Goal: Information Seeking & Learning: Learn about a topic

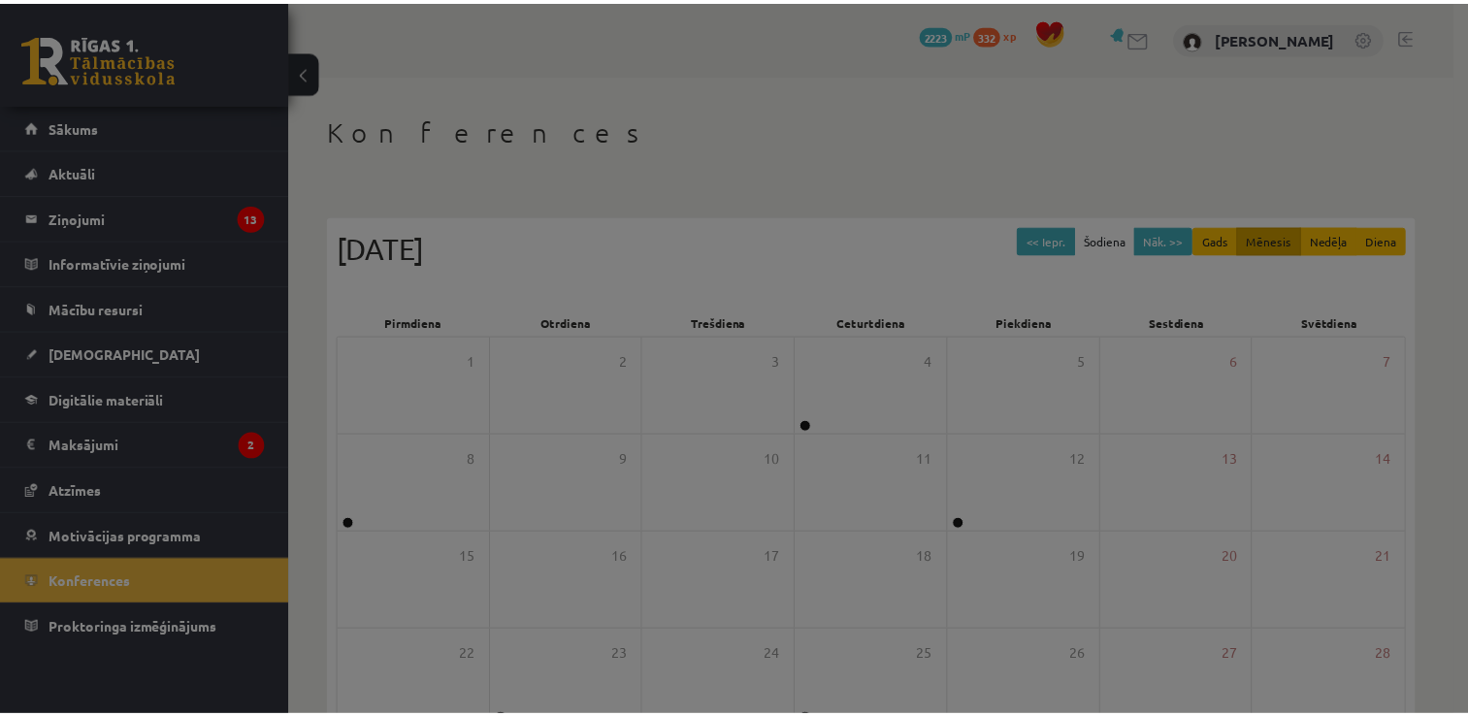
scroll to position [210, 0]
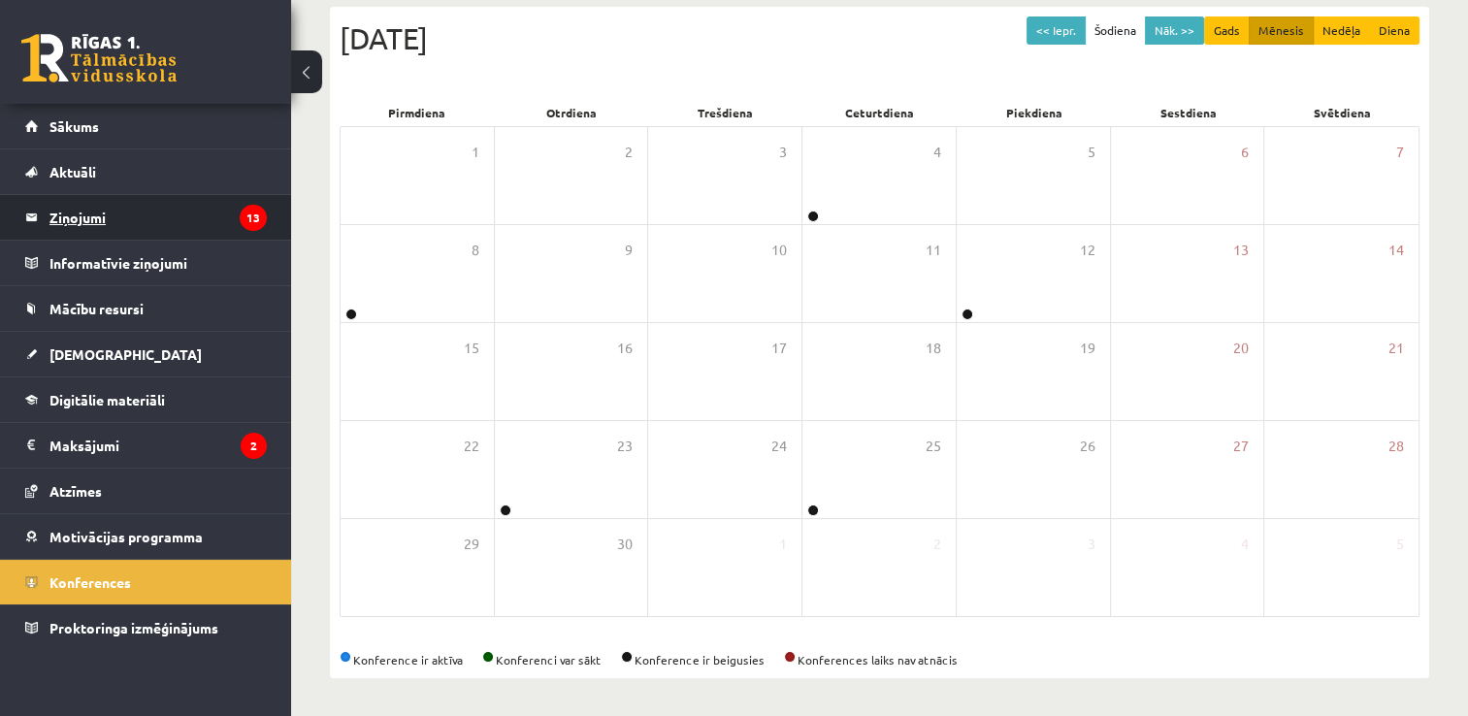
click at [80, 221] on legend "Ziņojumi 13" at bounding box center [157, 217] width 217 height 45
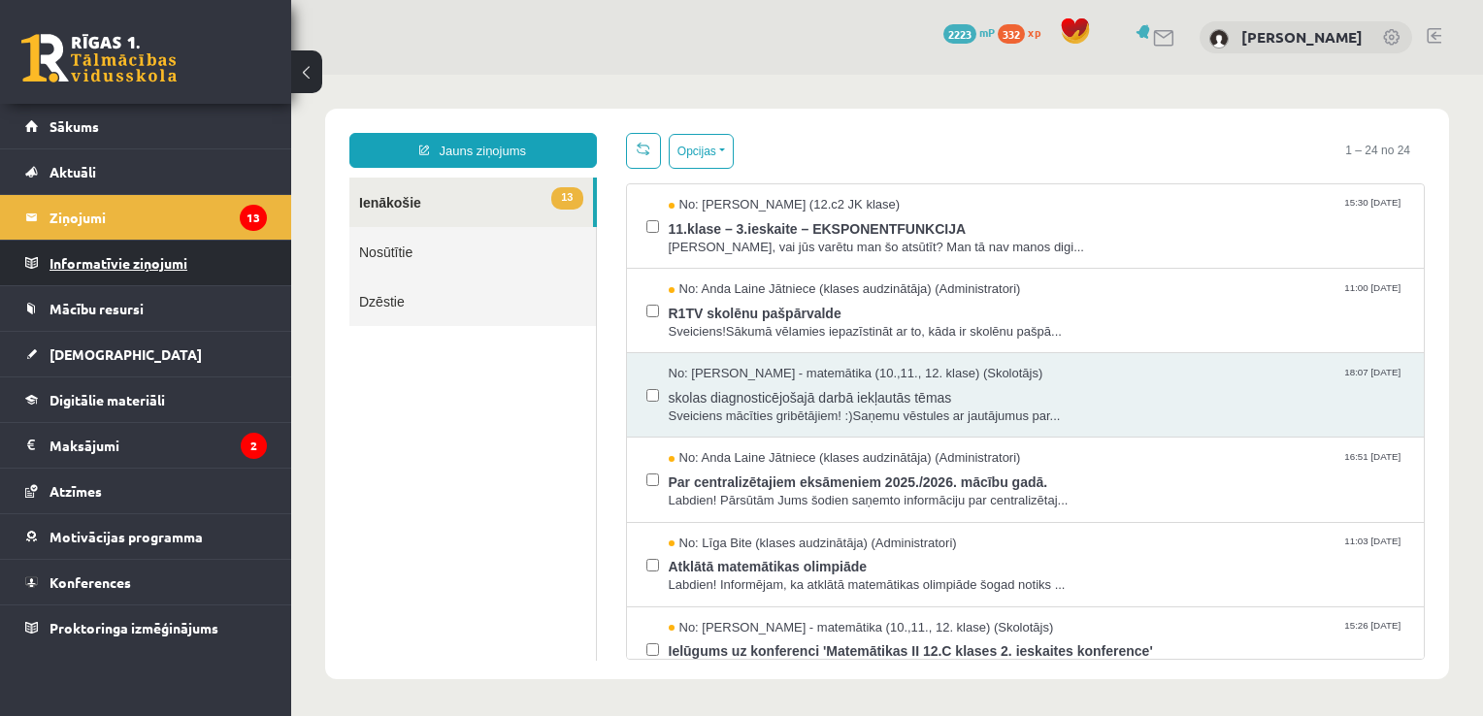
click at [163, 266] on legend "Informatīvie ziņojumi 0" at bounding box center [157, 263] width 217 height 45
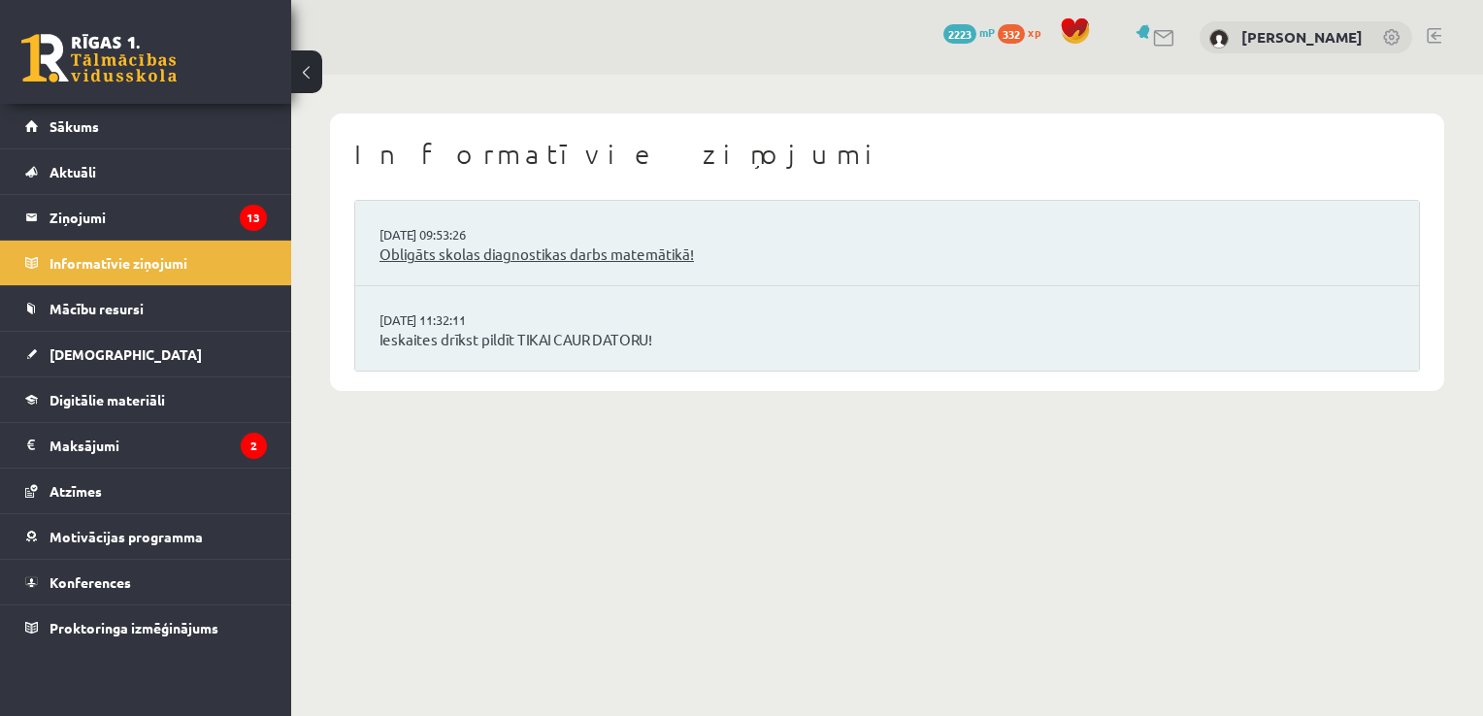
click at [464, 252] on link "Obligāts skolas diagnostikas darbs matemātikā!" at bounding box center [886, 255] width 1015 height 22
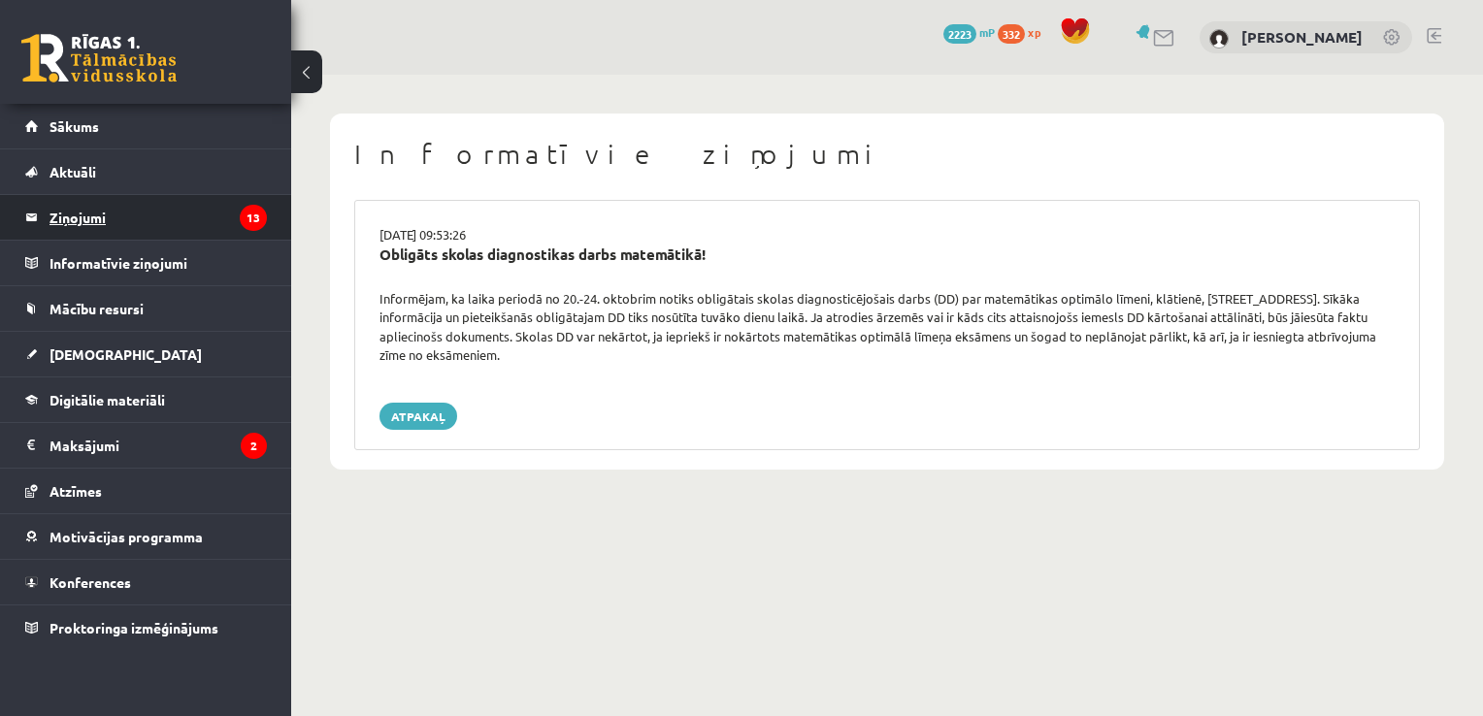
click at [73, 218] on legend "Ziņojumi 13" at bounding box center [157, 217] width 217 height 45
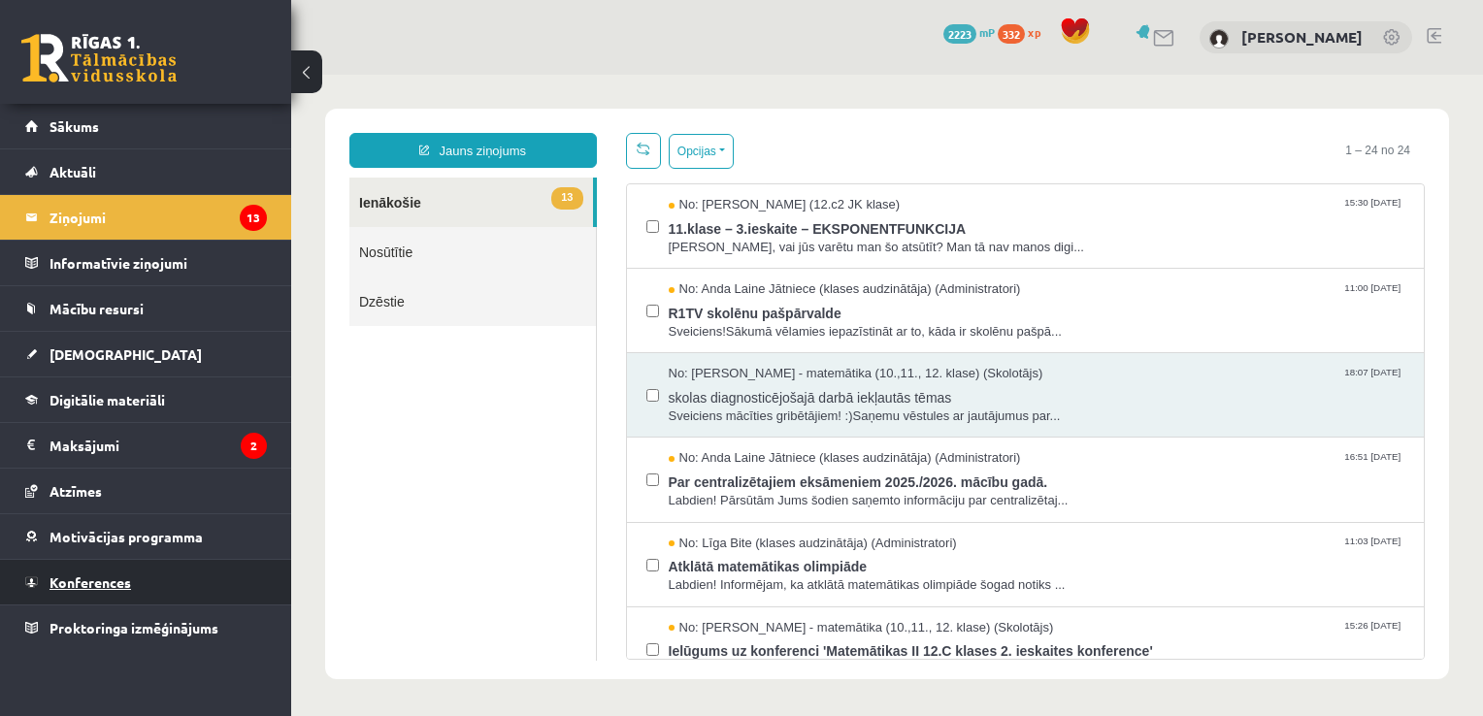
click at [112, 590] on link "Konferences" at bounding box center [146, 582] width 242 height 45
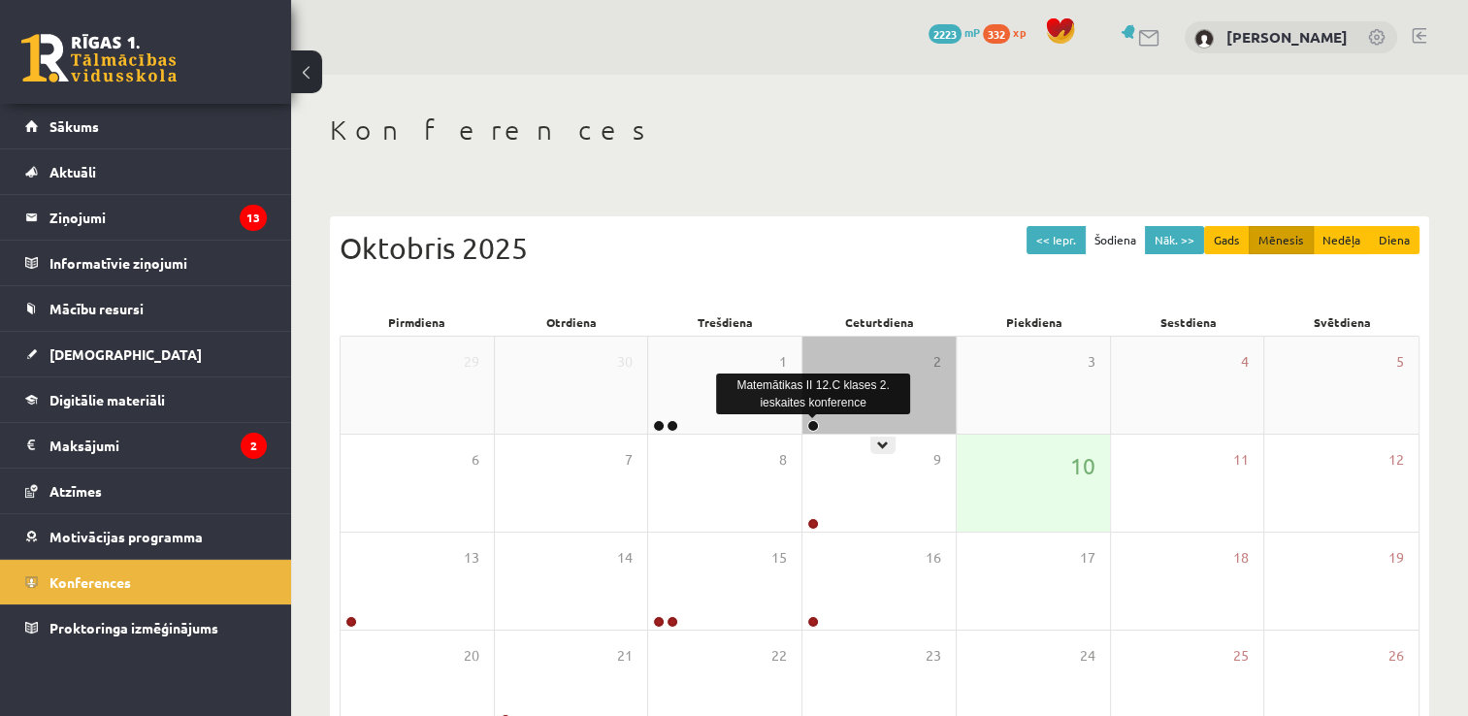
click at [815, 429] on link at bounding box center [813, 426] width 12 height 12
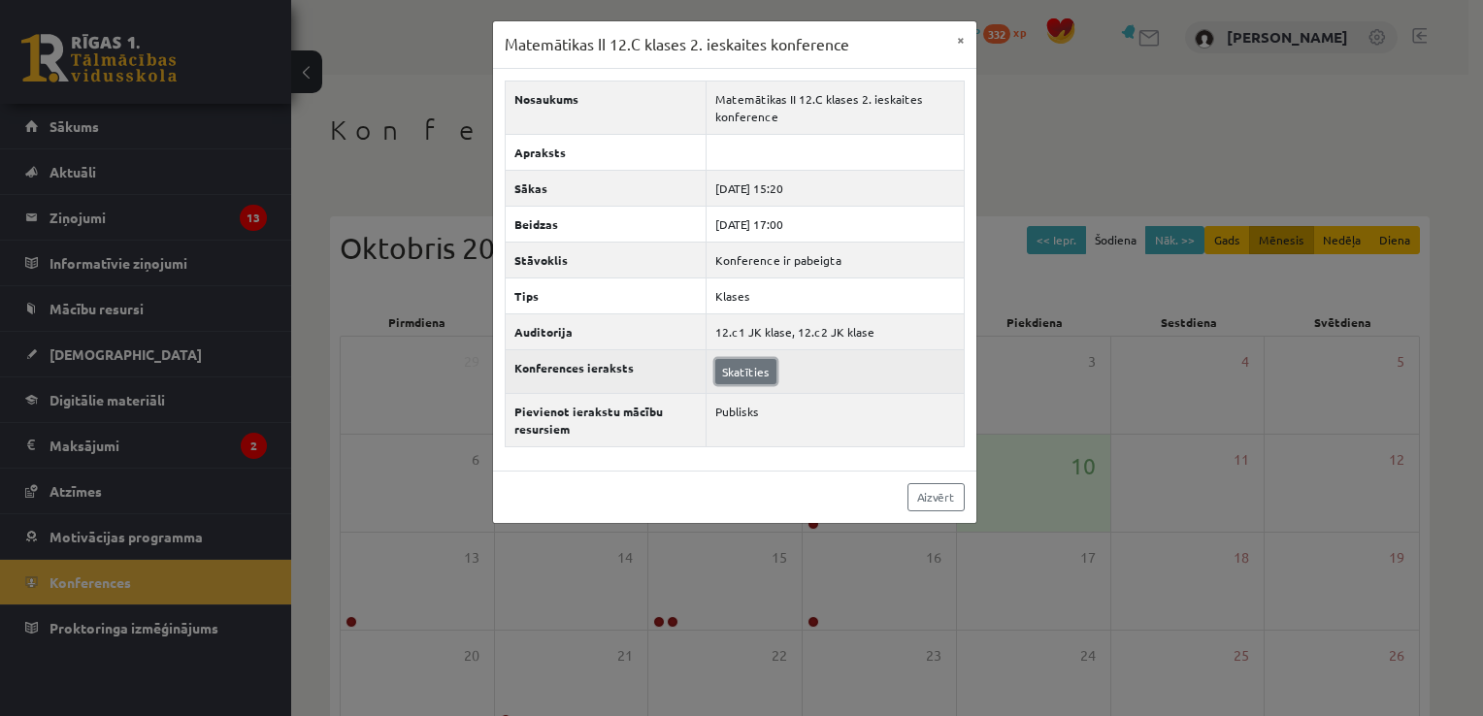
click at [760, 365] on link "Skatīties" at bounding box center [745, 371] width 61 height 25
